Goal: Find specific page/section: Find specific page/section

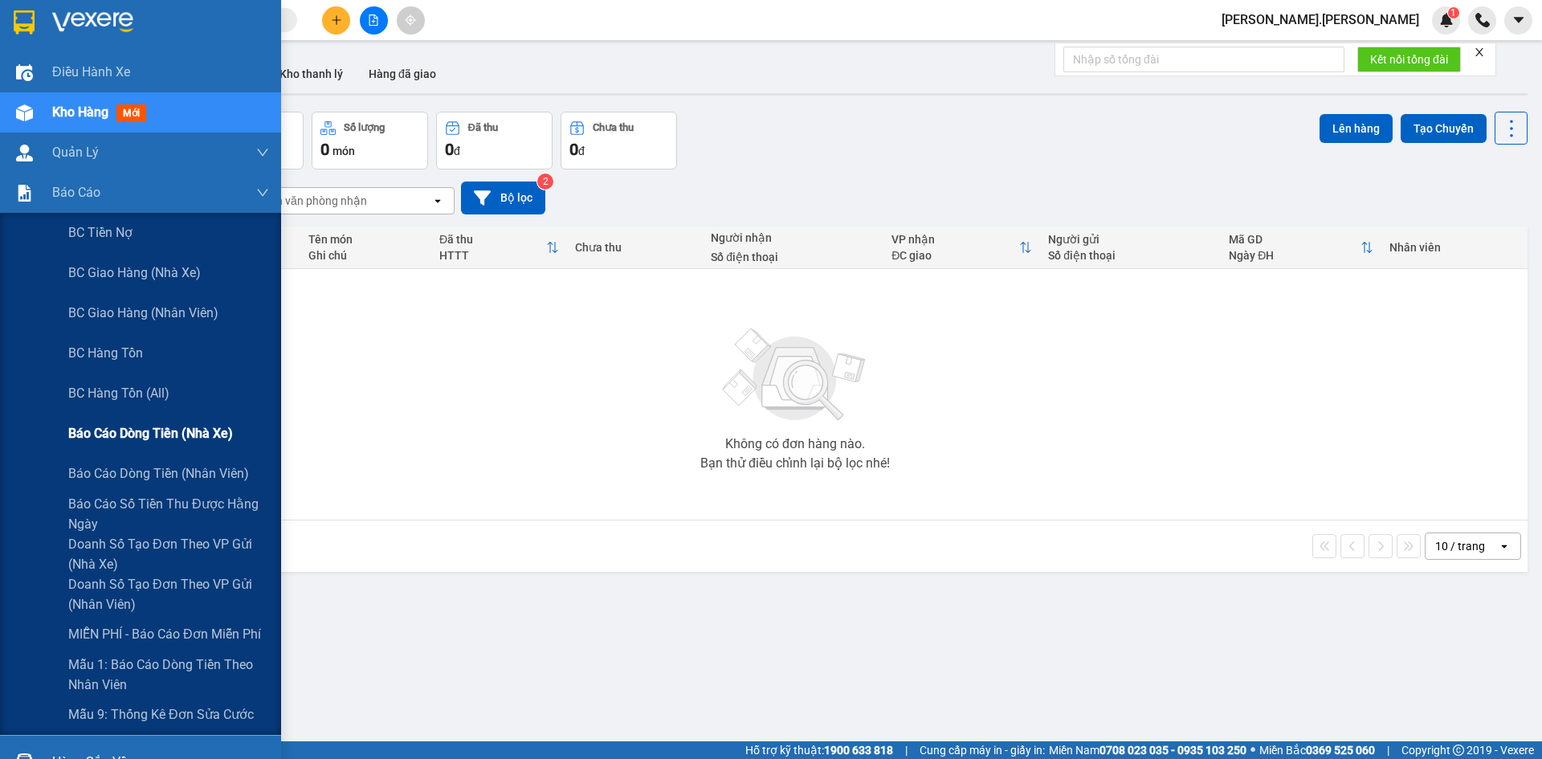
click at [194, 435] on span "Báo cáo dòng tiền (nhà xe)" at bounding box center [150, 433] width 165 height 20
